Goal: Ask a question

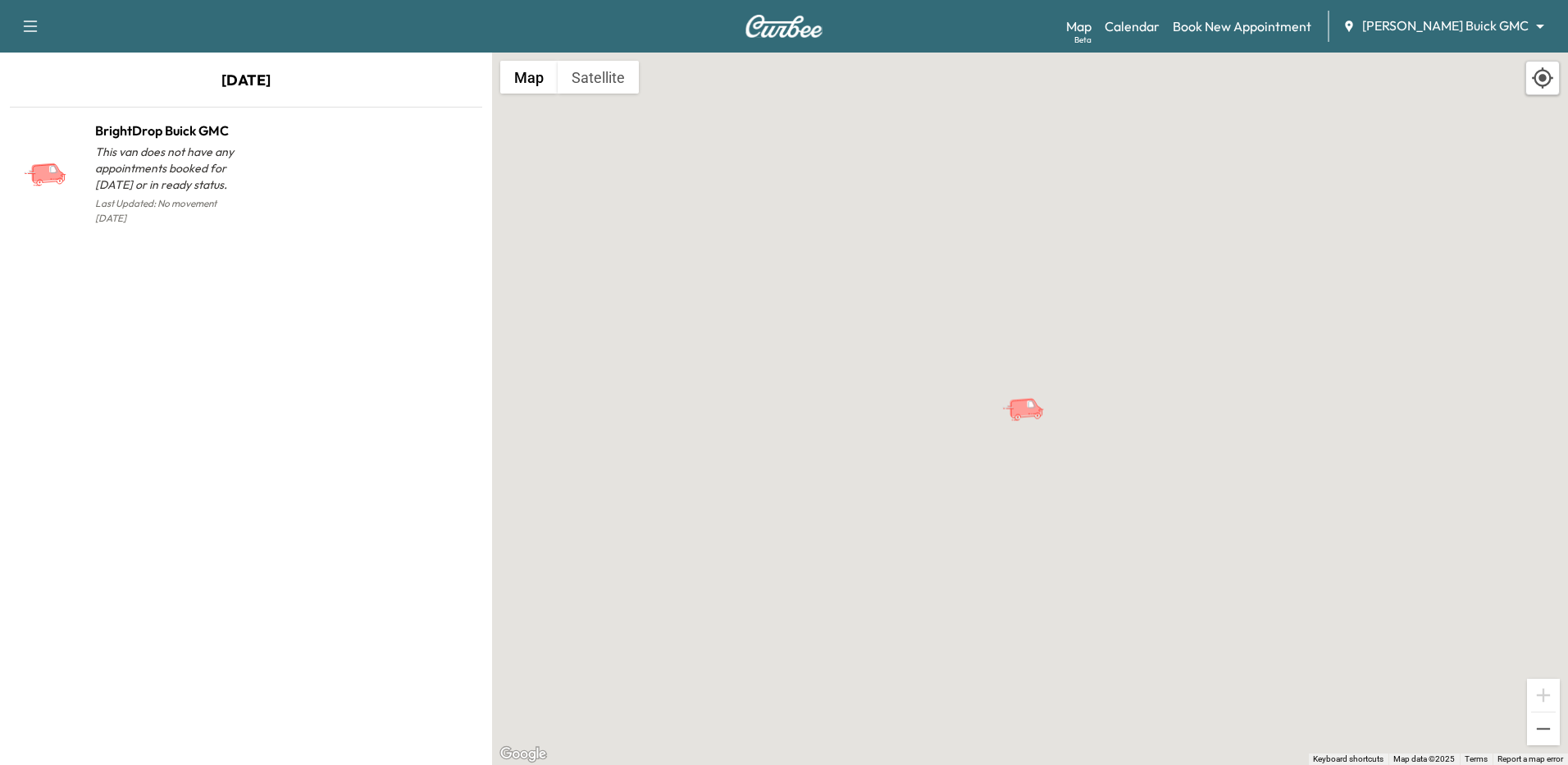
click at [35, 19] on icon "button" at bounding box center [31, 26] width 20 height 20
click at [38, 53] on link "Support" at bounding box center [58, 57] width 61 height 20
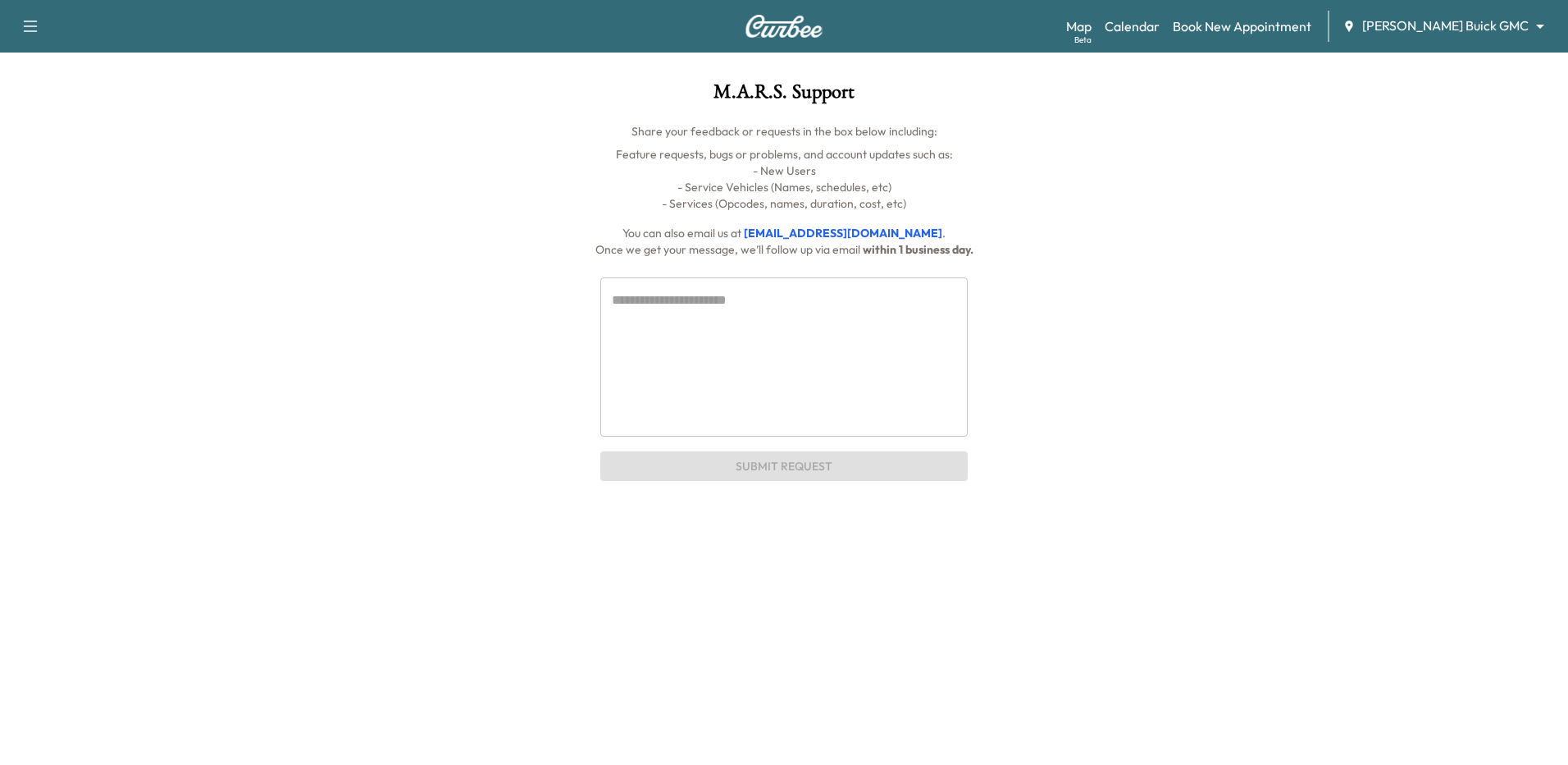
click at [710, 315] on textarea at bounding box center [784, 356] width 344 height 132
click at [1472, 367] on div "Support Log Out Map Beta Calendar Book New Appointment Nimnicht Buick GMC *****…" at bounding box center [784, 241] width 1568 height 481
